Goal: Information Seeking & Learning: Learn about a topic

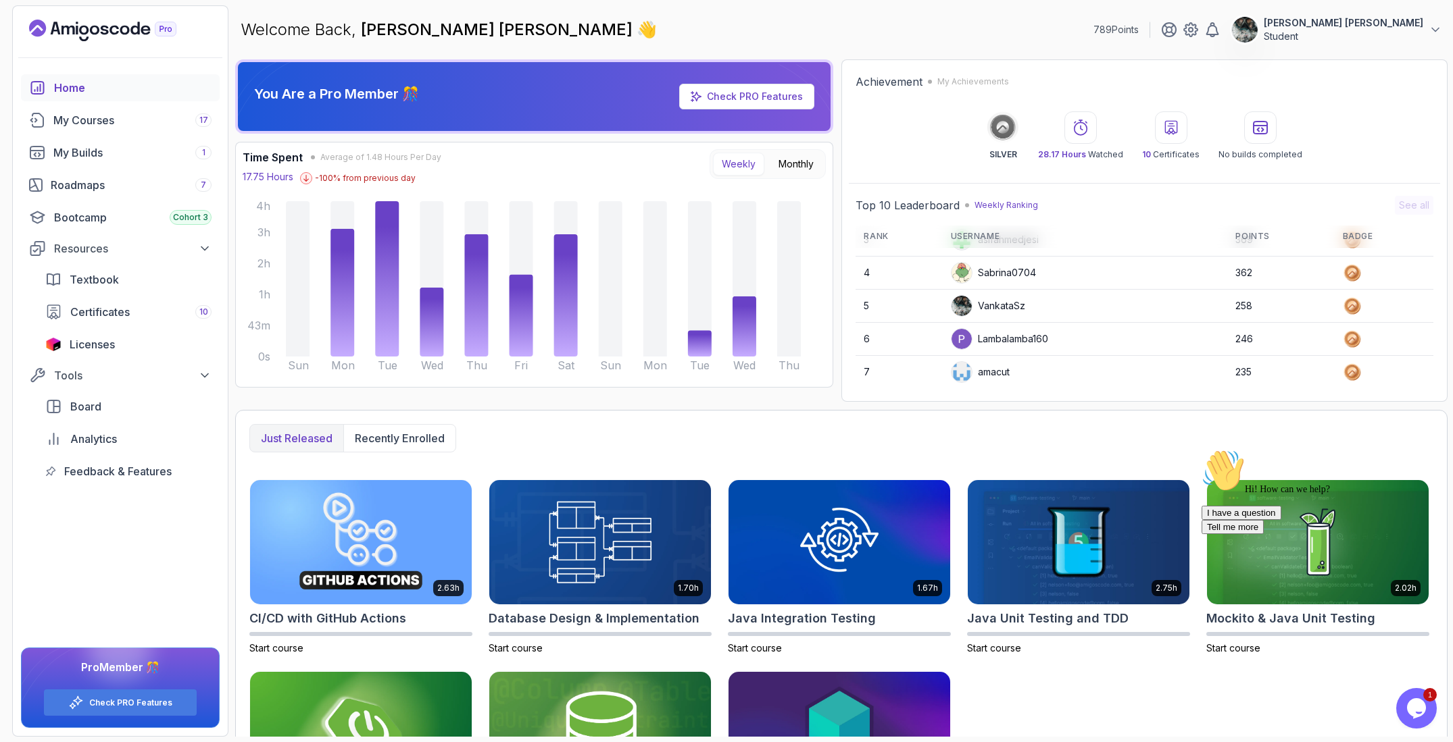
scroll to position [89, 0]
drag, startPoint x: 1232, startPoint y: 308, endPoint x: 1278, endPoint y: 310, distance: 45.3
click at [1276, 310] on tr "5 VankataSz 258" at bounding box center [1144, 307] width 578 height 33
click at [1280, 309] on td "258" at bounding box center [1280, 307] width 107 height 33
drag, startPoint x: 1259, startPoint y: 309, endPoint x: 1230, endPoint y: 309, distance: 28.4
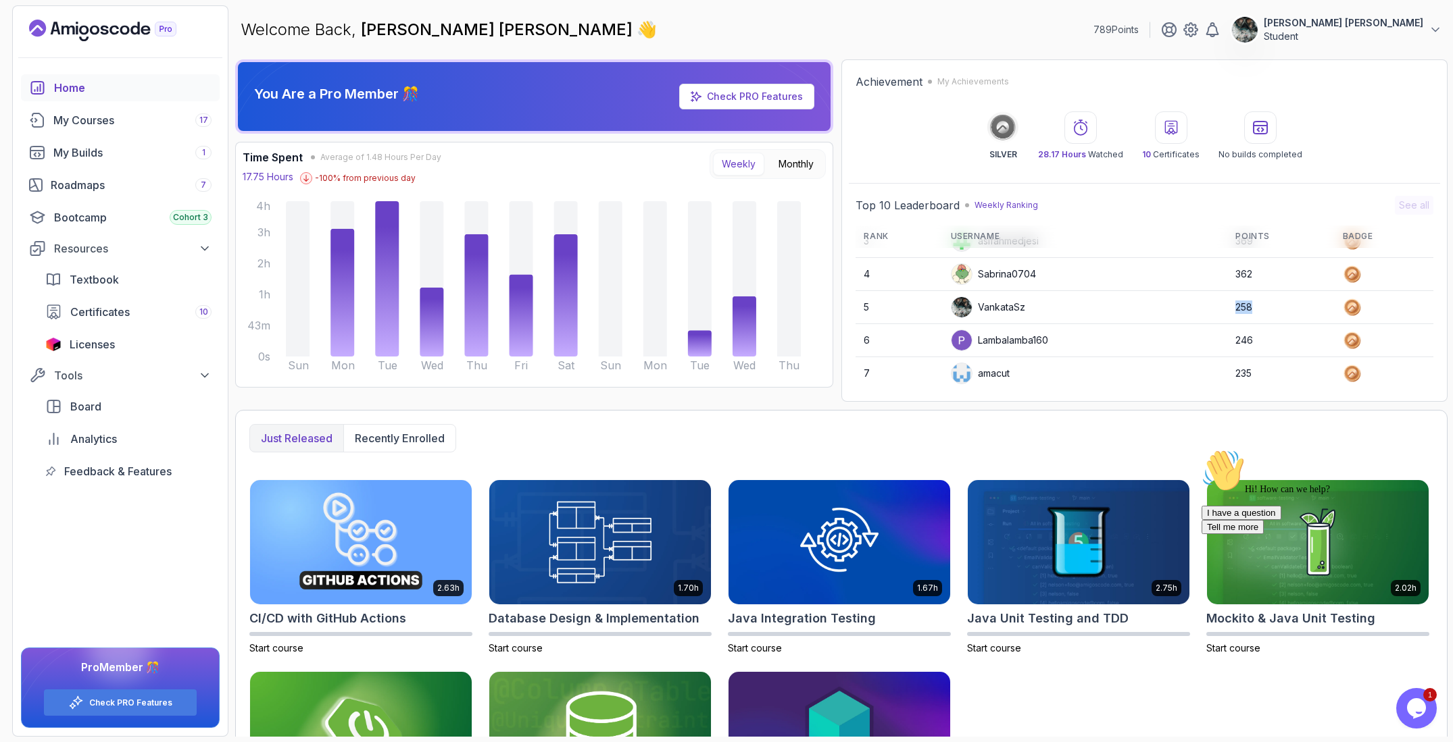
click at [1230, 309] on td "258" at bounding box center [1280, 307] width 107 height 33
click at [1231, 307] on td "258" at bounding box center [1280, 307] width 107 height 33
click at [1409, 704] on icon "$i18n('chat', 'chat_widget')" at bounding box center [1416, 709] width 19 height 20
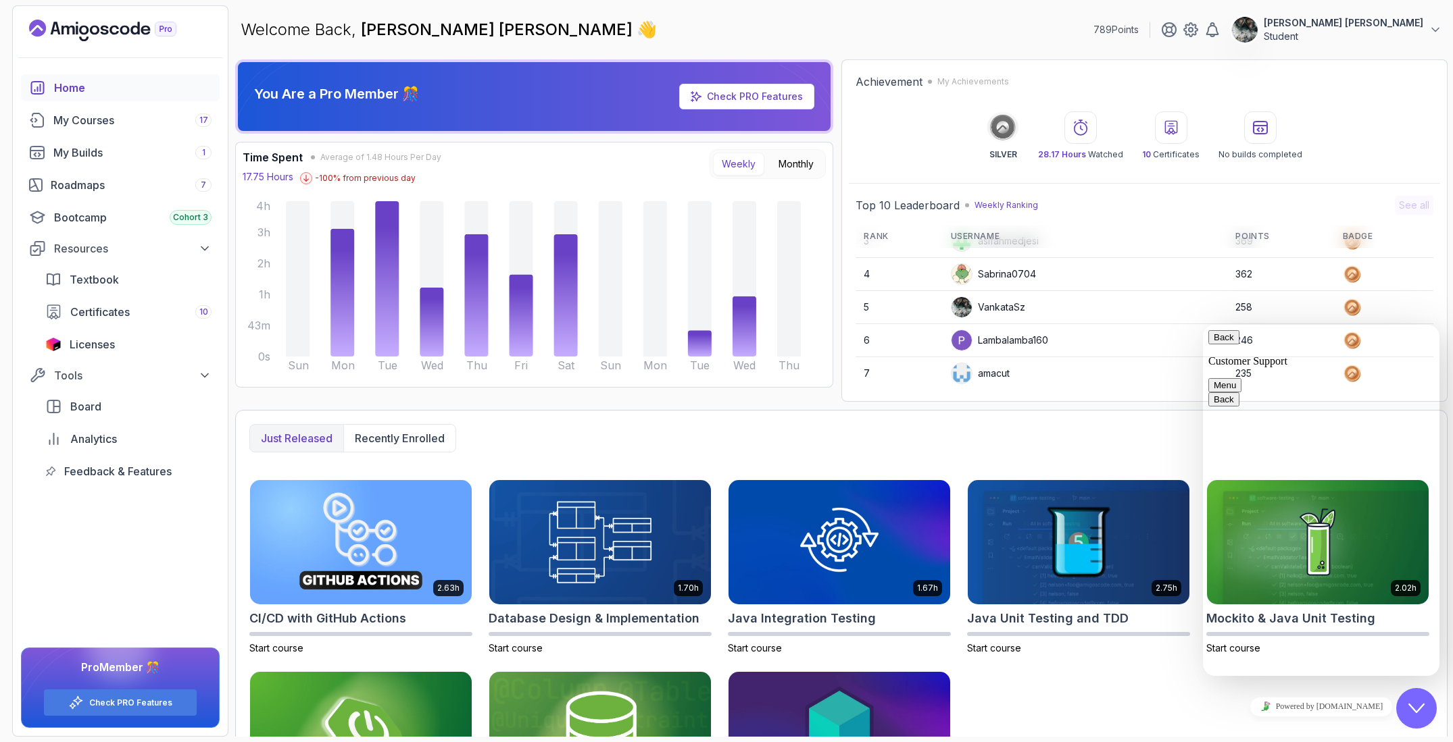
drag, startPoint x: 1411, startPoint y: 708, endPoint x: 1438, endPoint y: 738, distance: 40.7
click at [1411, 708] on icon "Close Chat This icon closes the chat window." at bounding box center [1416, 709] width 16 height 16
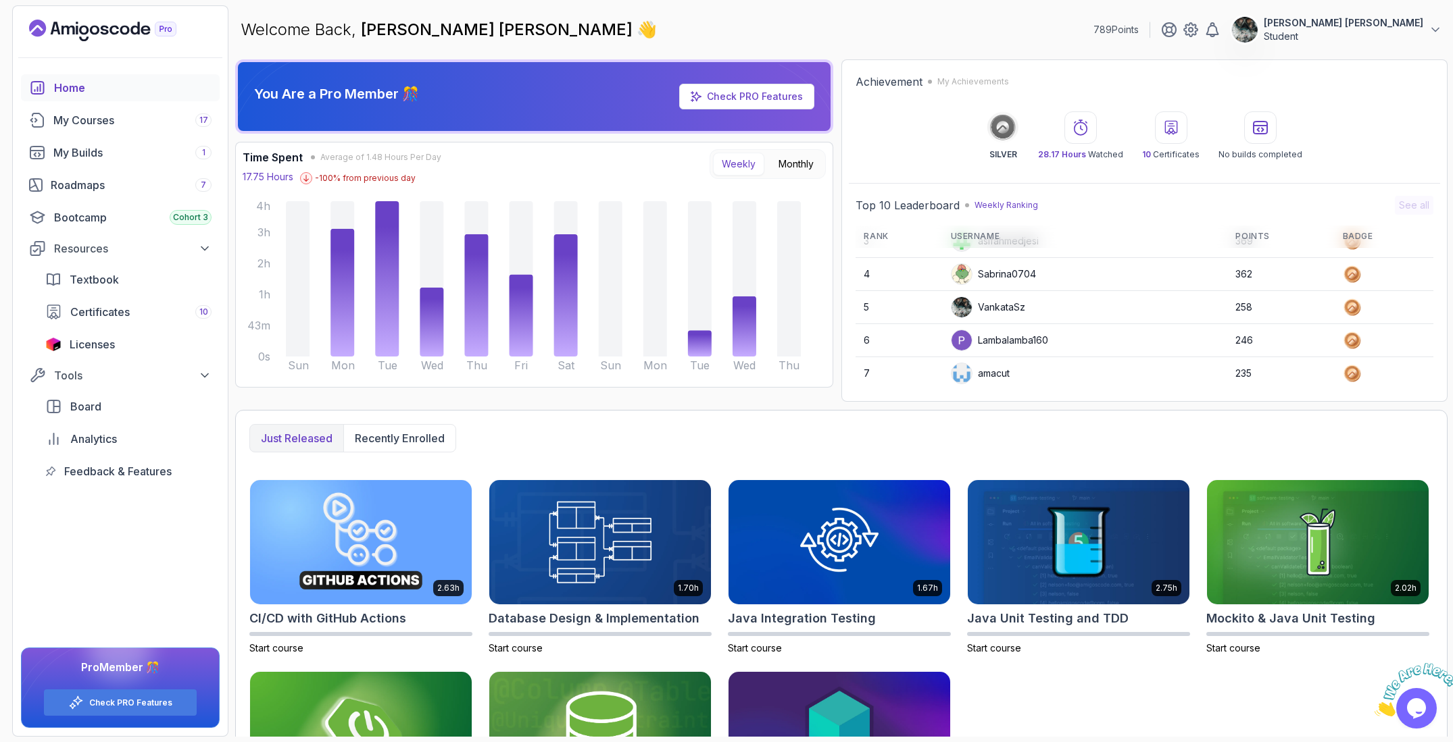
click at [1374, 707] on icon "Close" at bounding box center [1374, 712] width 0 height 11
click at [127, 312] on span "Certificates" at bounding box center [99, 312] width 59 height 16
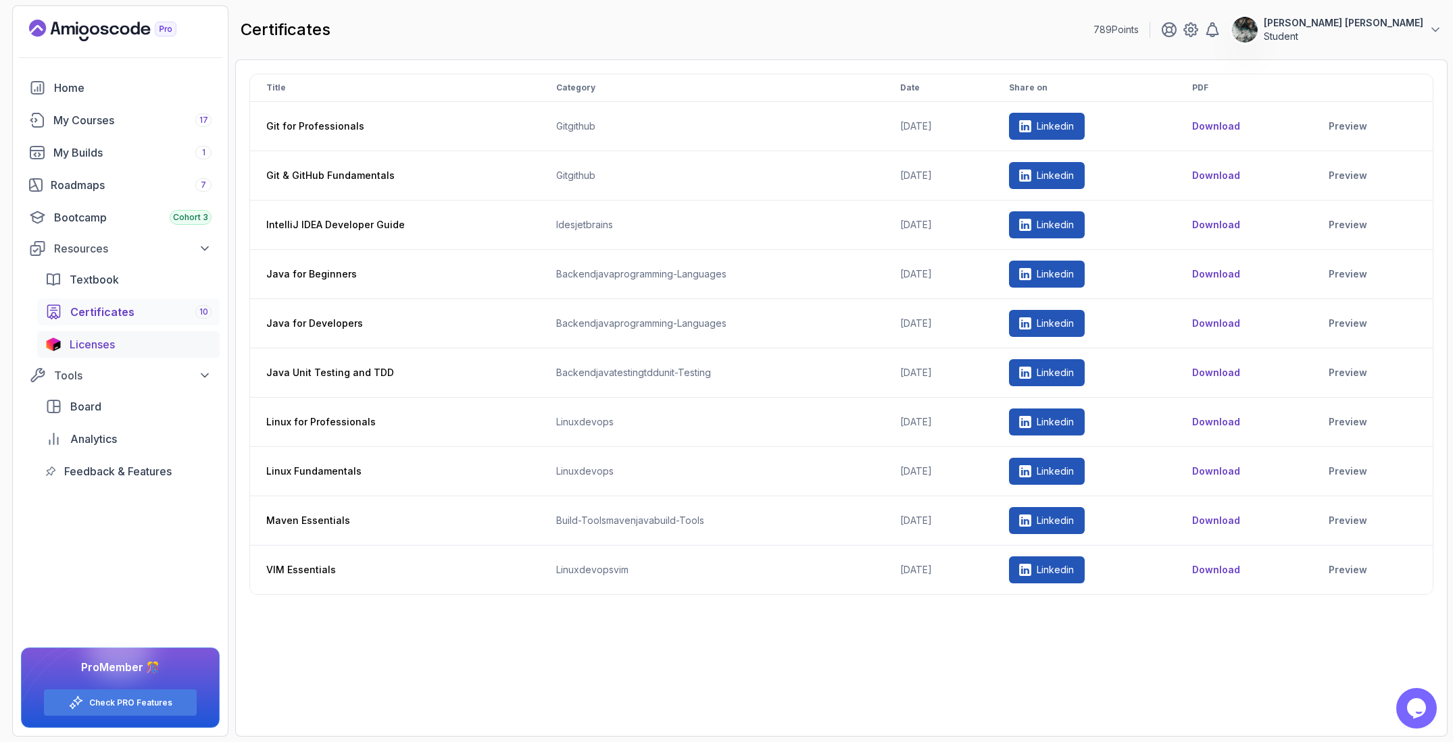
click at [130, 348] on div "Licenses" at bounding box center [141, 344] width 142 height 16
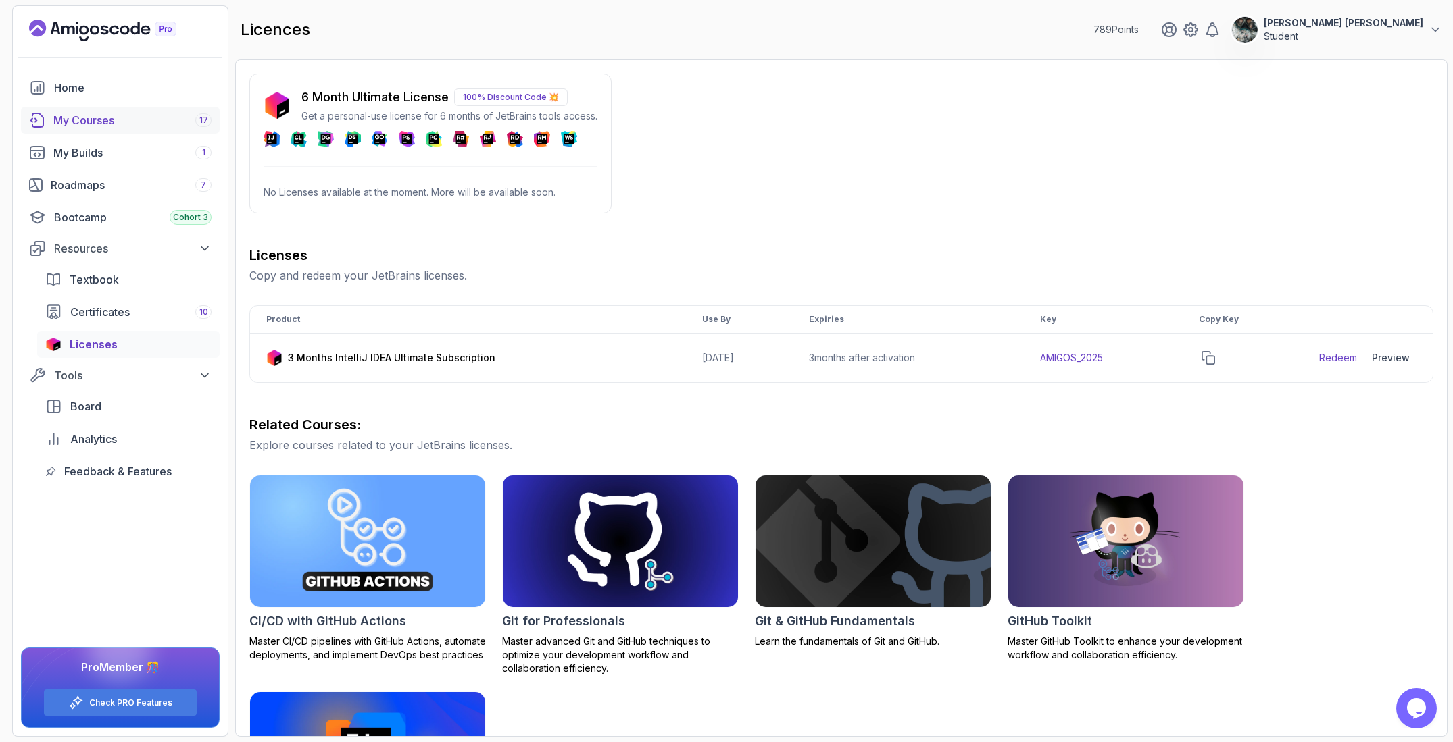
click at [128, 111] on link "My Courses 17" at bounding box center [120, 120] width 199 height 27
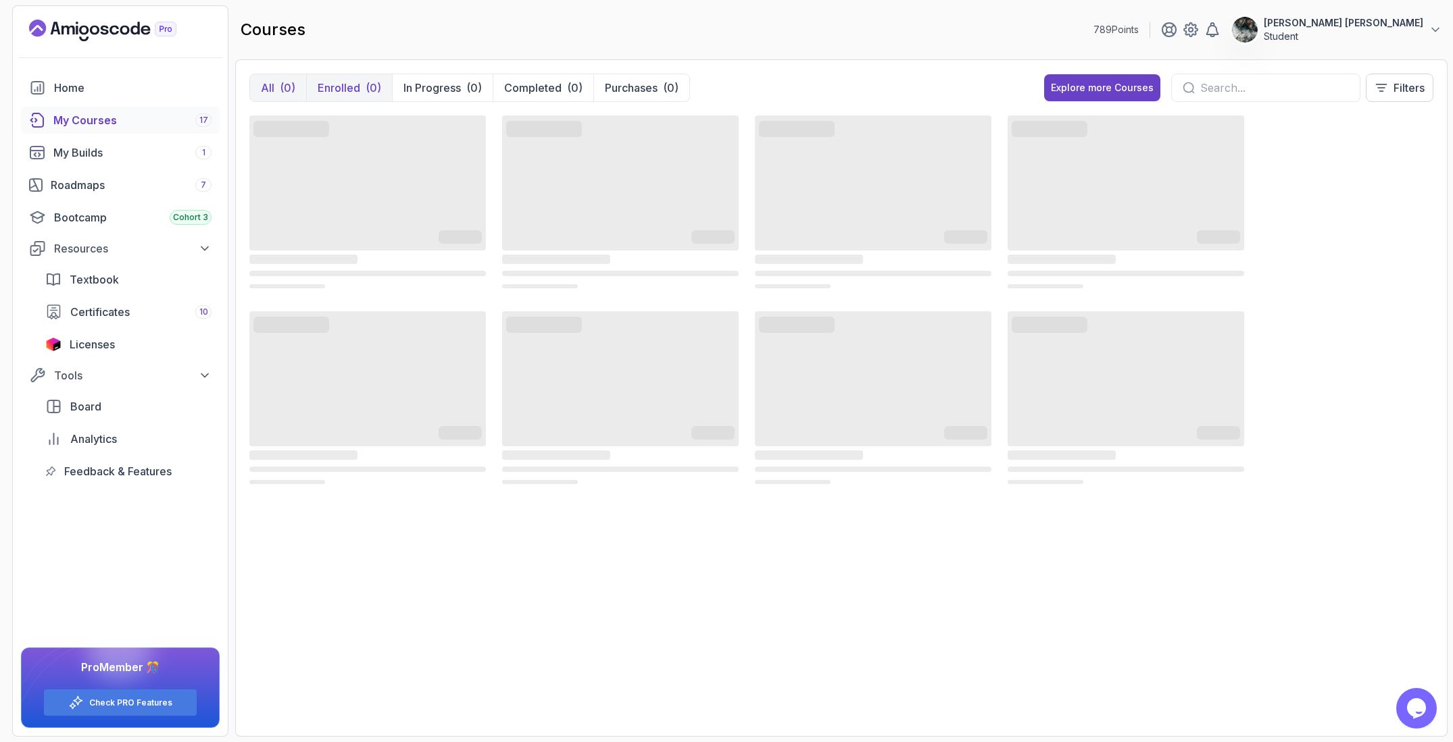
click at [334, 76] on button "Enrolled (0)" at bounding box center [349, 87] width 86 height 27
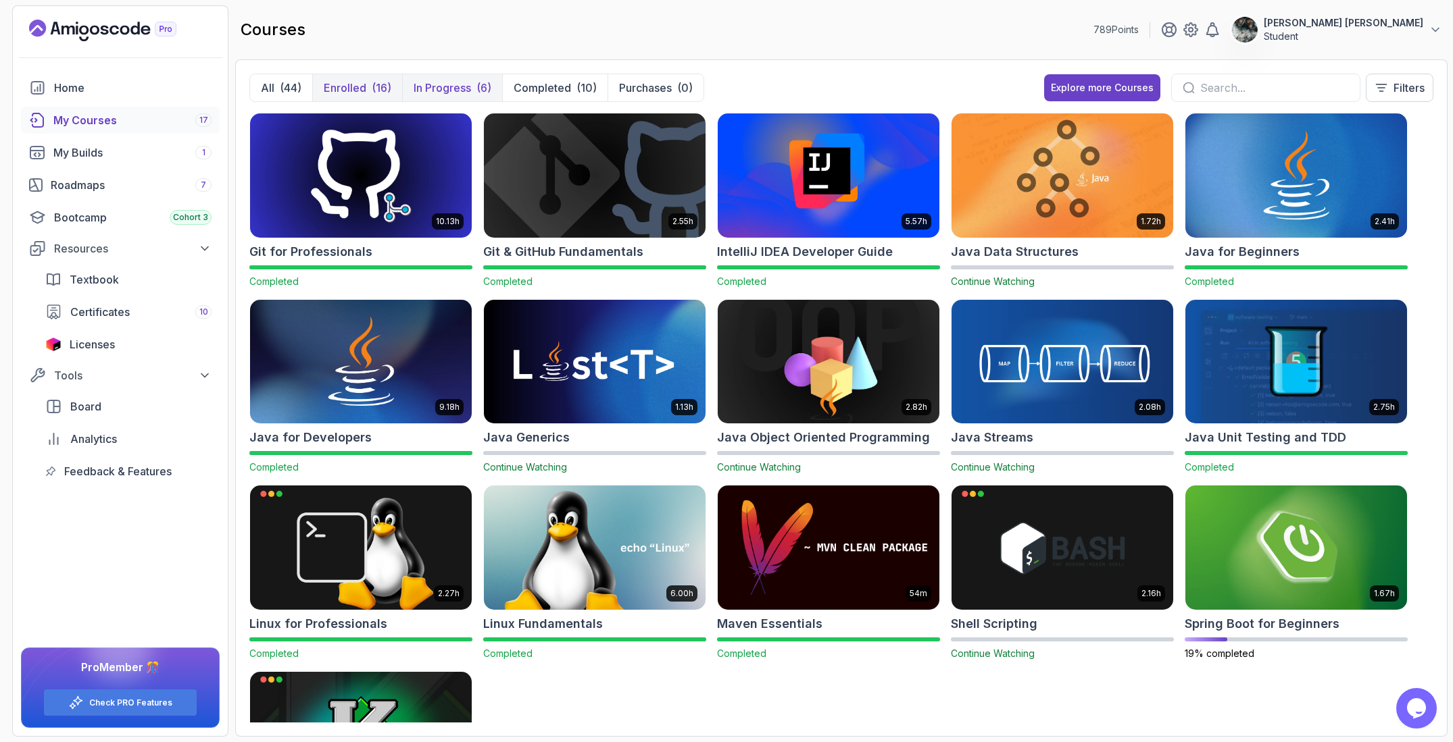
click at [483, 88] on div "(6)" at bounding box center [483, 88] width 15 height 16
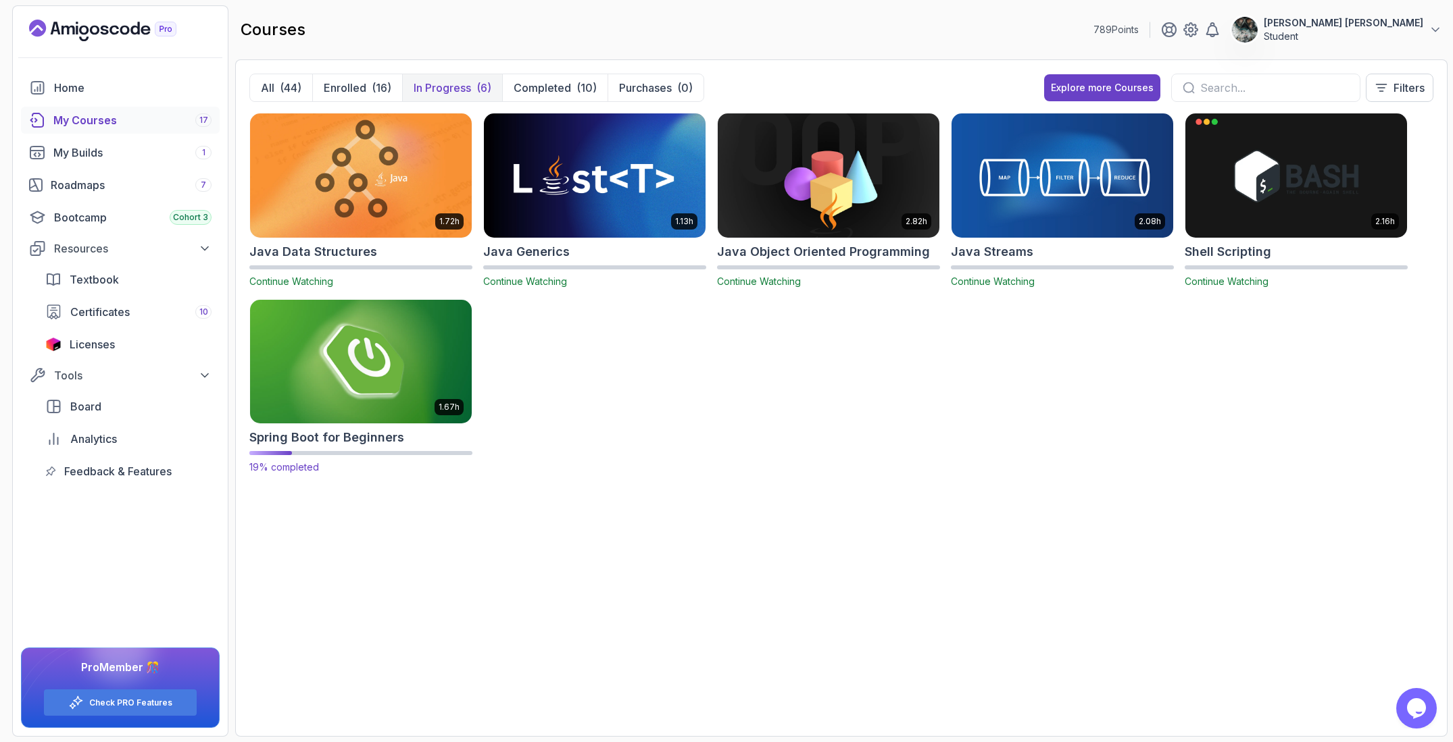
click at [393, 336] on img at bounding box center [361, 362] width 232 height 130
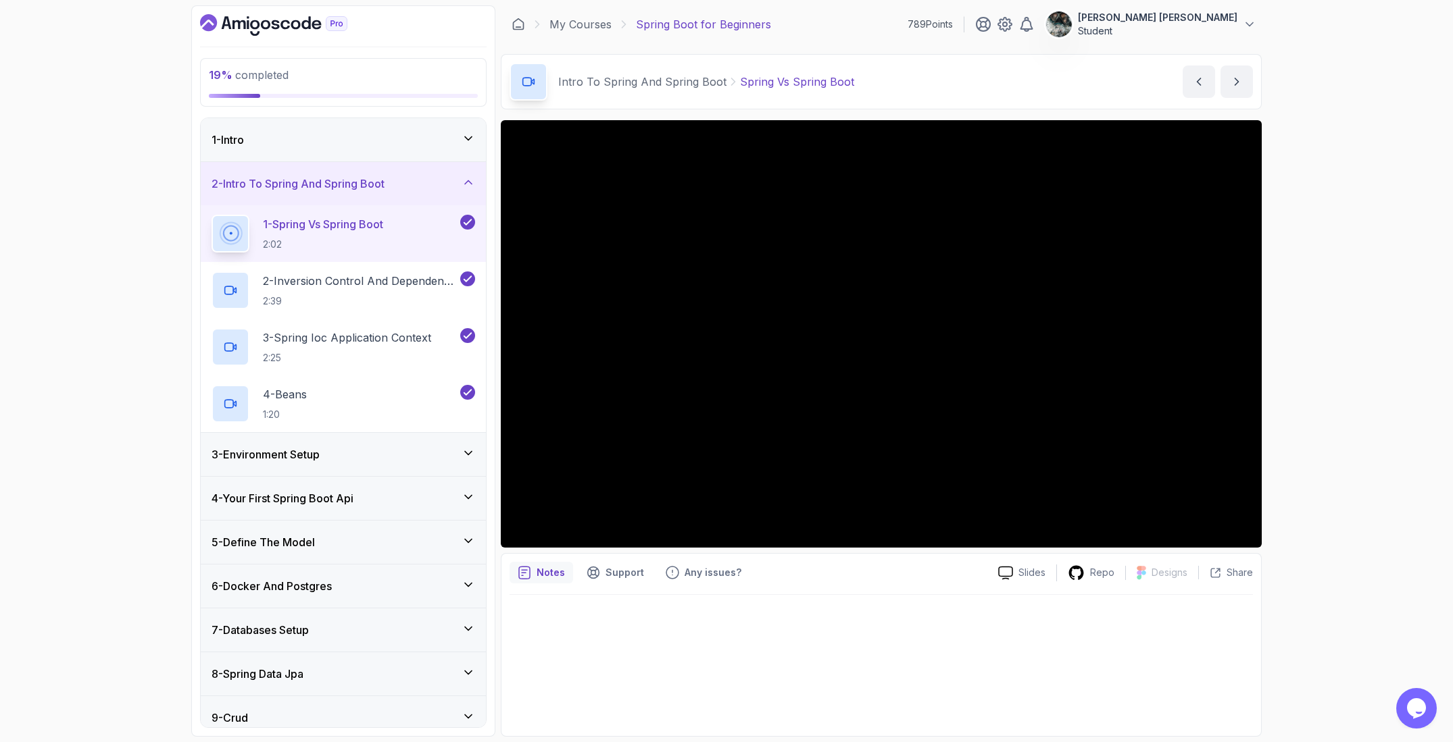
click at [364, 461] on div "3 - Environment Setup" at bounding box center [342, 455] width 263 height 16
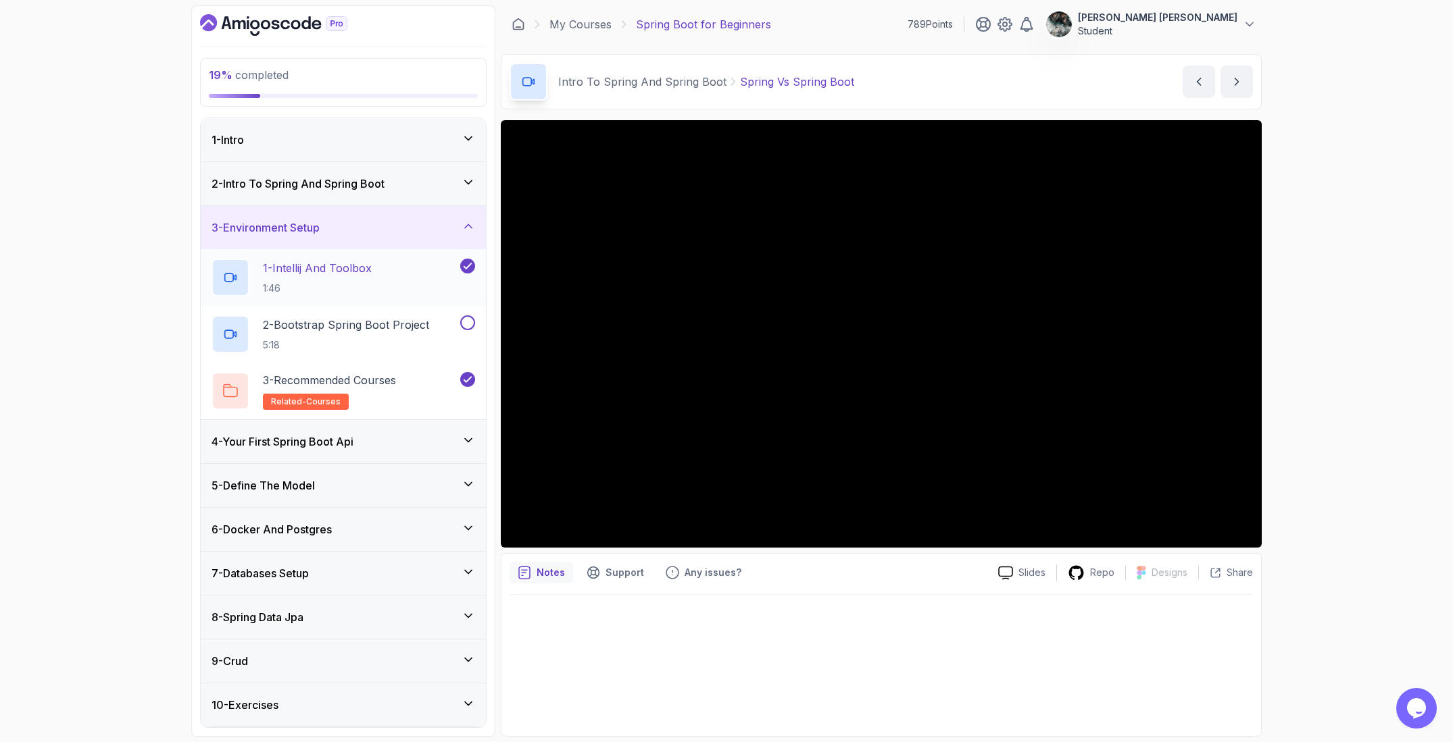
click at [349, 273] on p "1 - Intellij And Toolbox" at bounding box center [317, 268] width 109 height 16
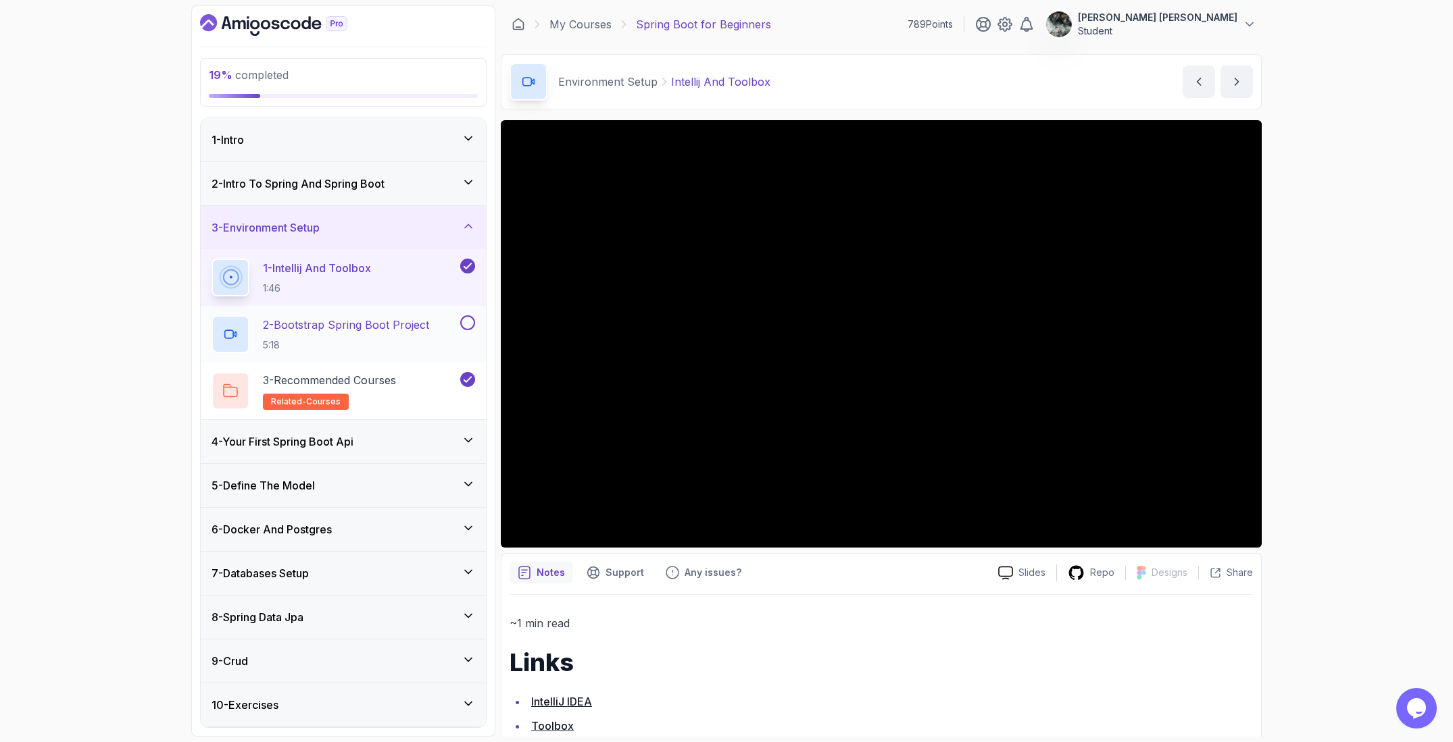
click at [357, 318] on p "2 - Bootstrap Spring Boot Project" at bounding box center [346, 325] width 166 height 16
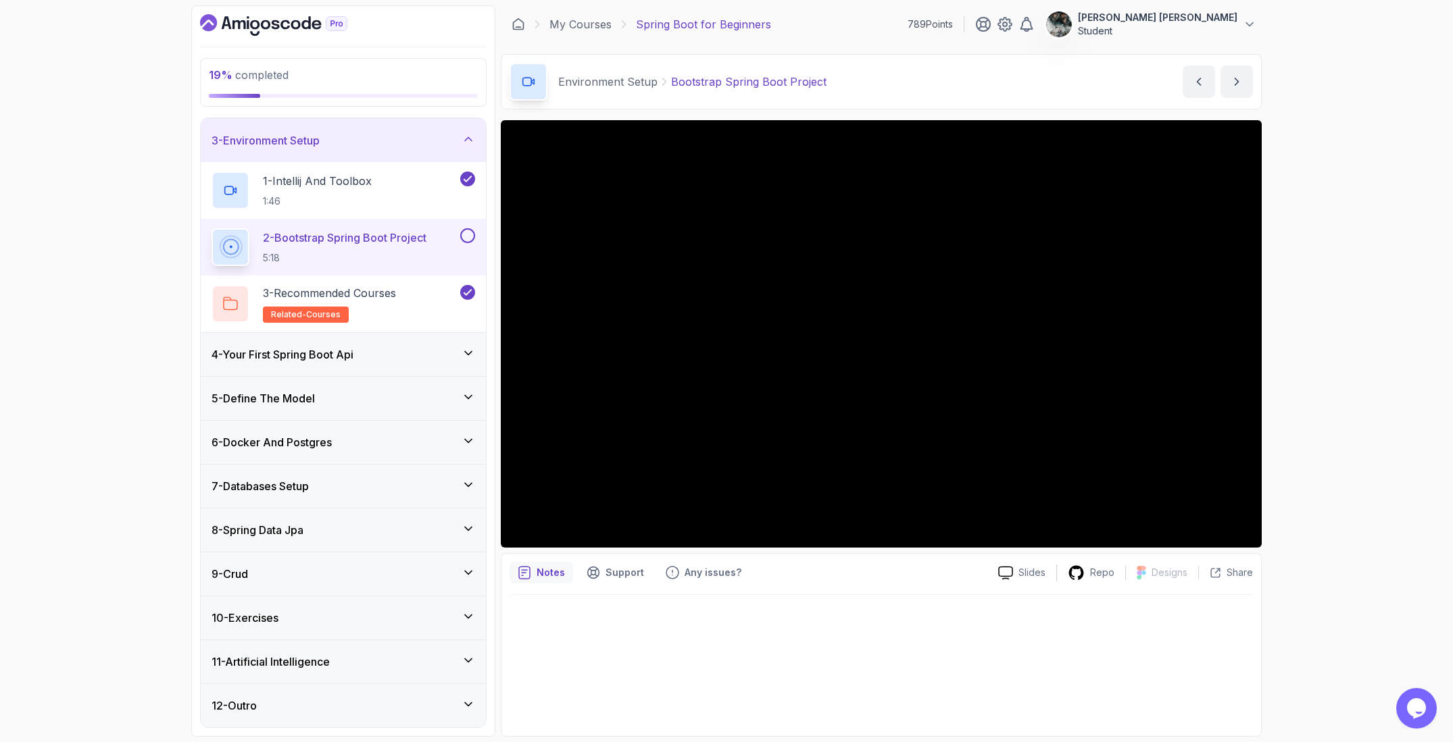
scroll to position [84, 0]
